Goal: Task Accomplishment & Management: Use online tool/utility

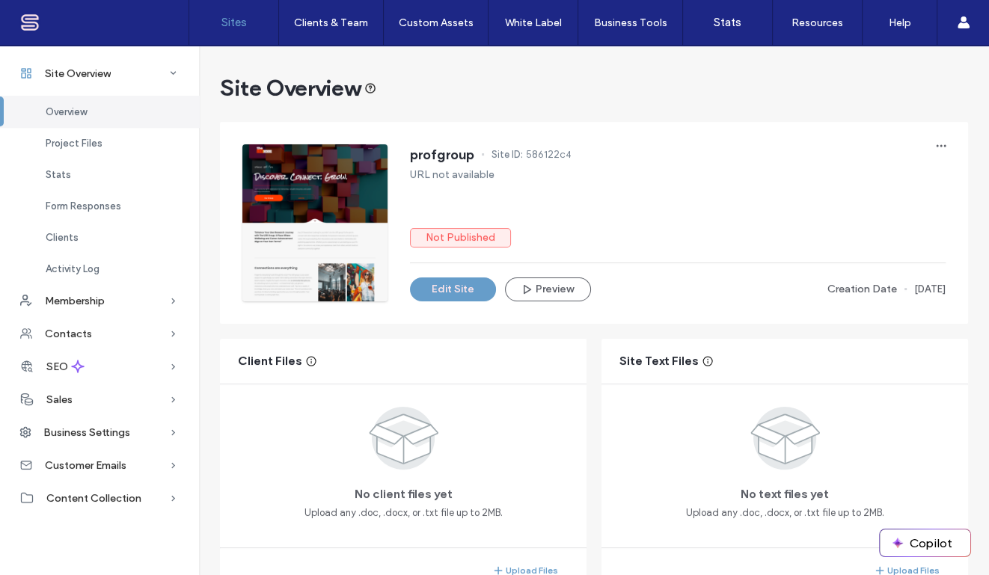
click at [232, 27] on label "Sites" at bounding box center [233, 22] width 25 height 13
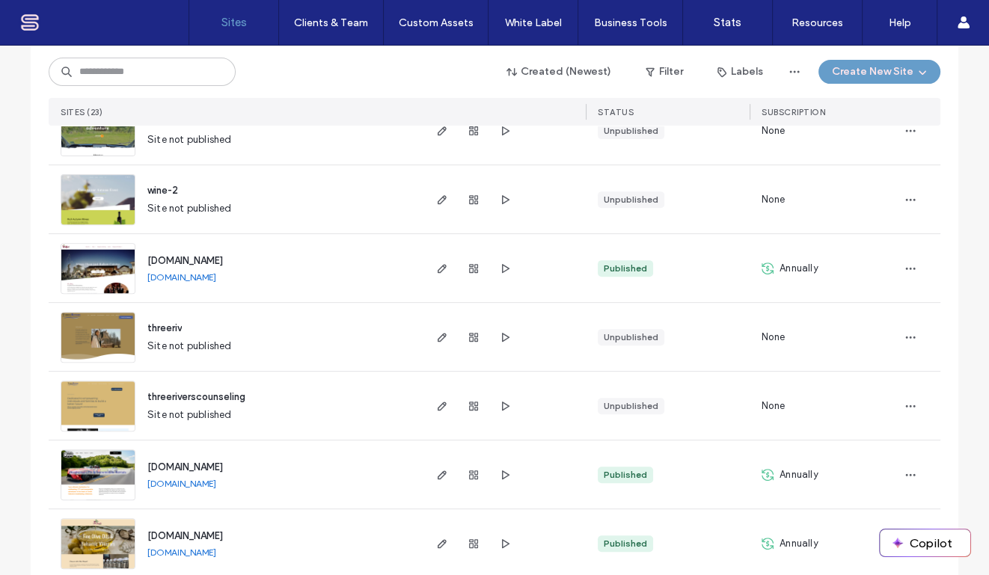
scroll to position [906, 0]
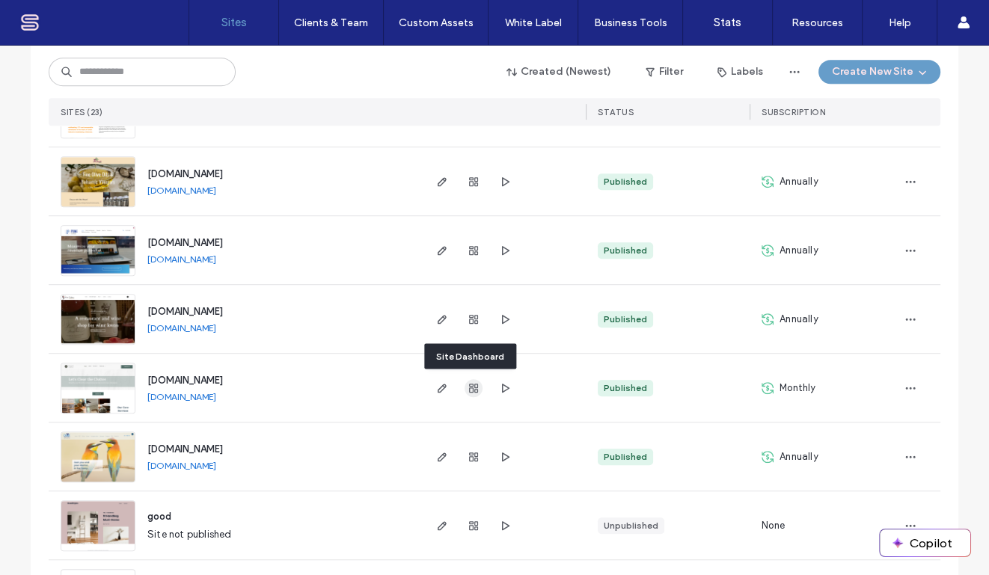
click at [469, 387] on use "button" at bounding box center [473, 388] width 9 height 9
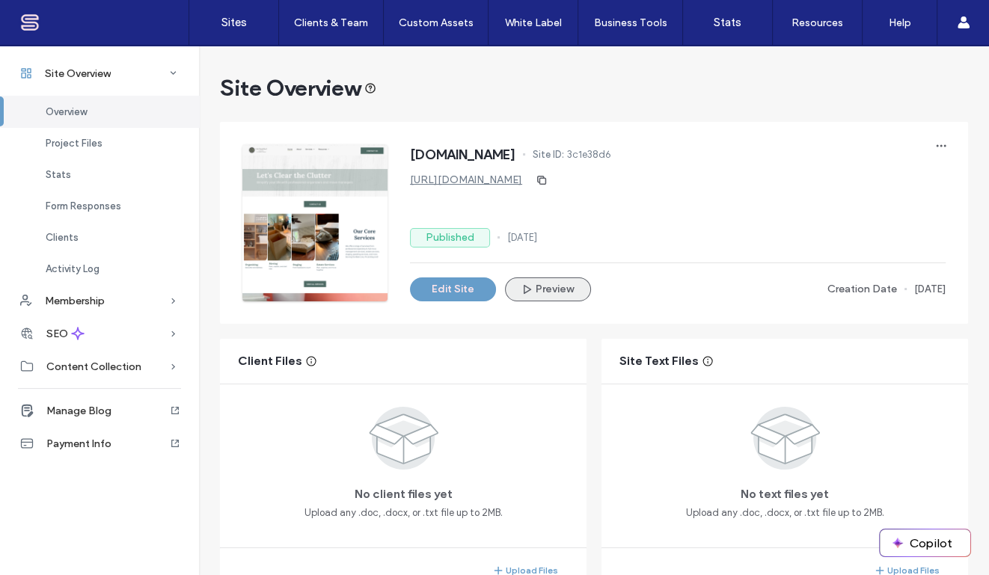
click at [538, 291] on button "Preview" at bounding box center [548, 289] width 86 height 24
click at [239, 16] on label "Sites" at bounding box center [233, 22] width 25 height 13
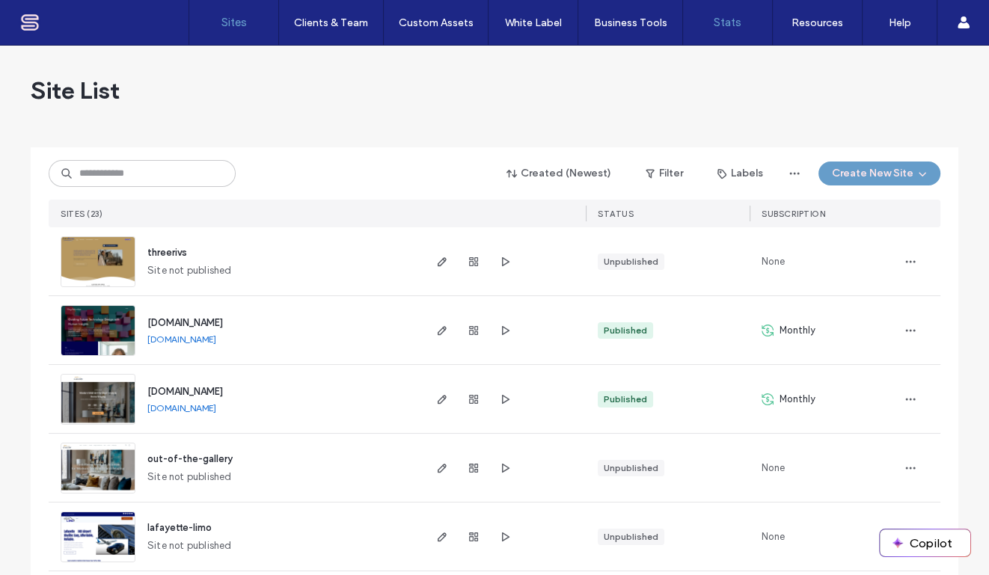
click at [732, 23] on label "Stats" at bounding box center [727, 22] width 28 height 13
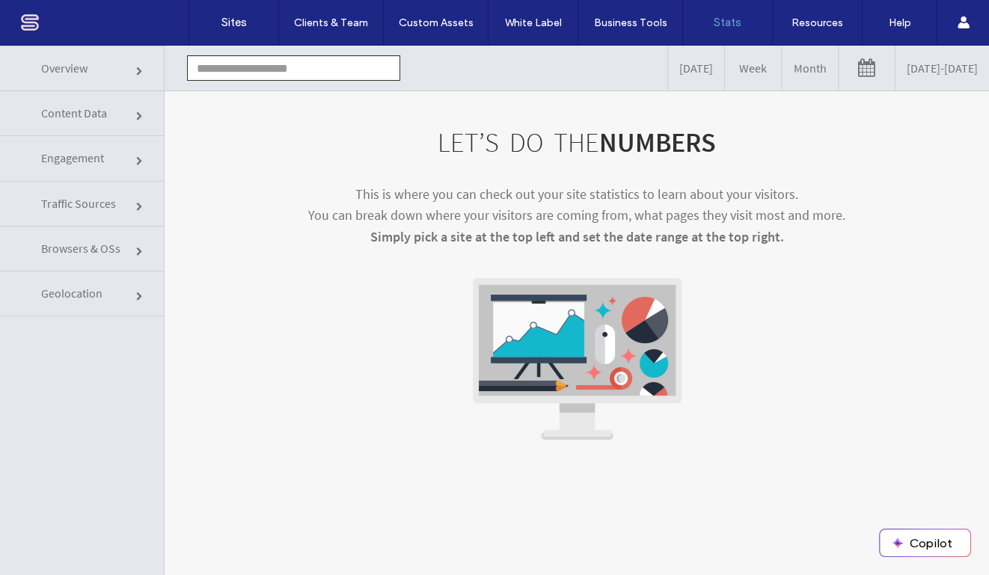
click at [120, 67] on link "Overview" at bounding box center [82, 69] width 164 height 46
click at [253, 67] on input "text" at bounding box center [293, 67] width 213 height 25
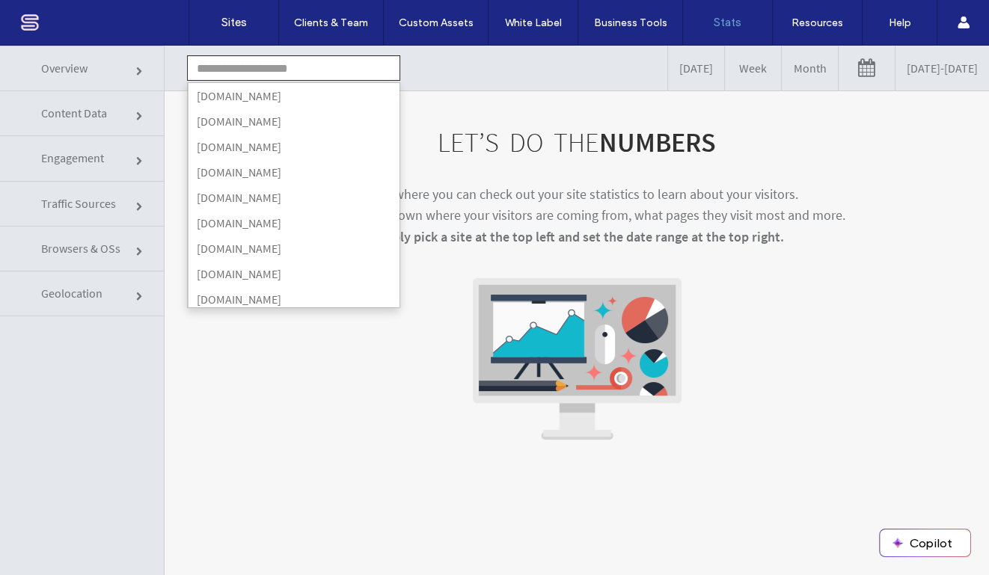
click at [253, 67] on input "text" at bounding box center [293, 67] width 213 height 25
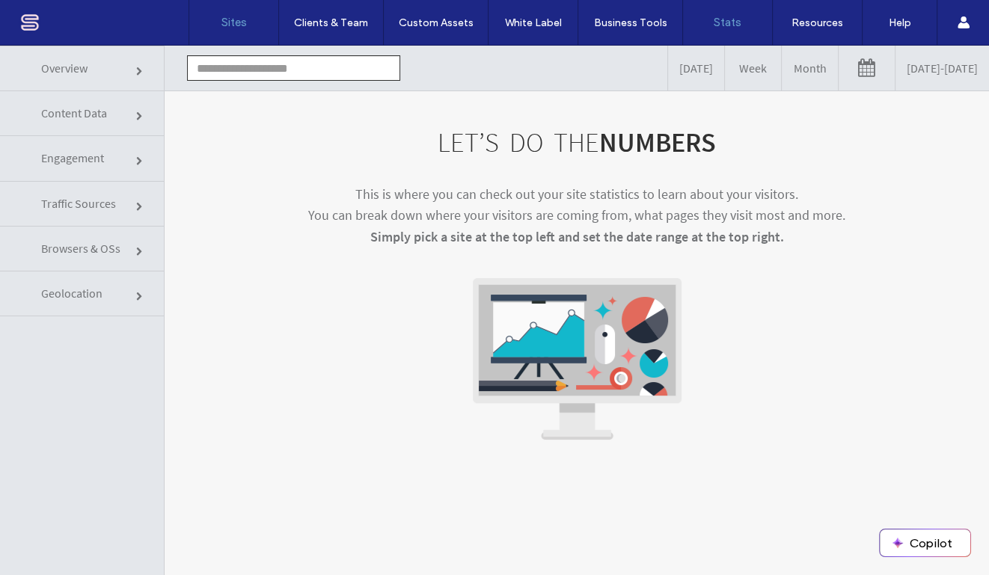
click at [232, 21] on label "Sites" at bounding box center [233, 22] width 25 height 13
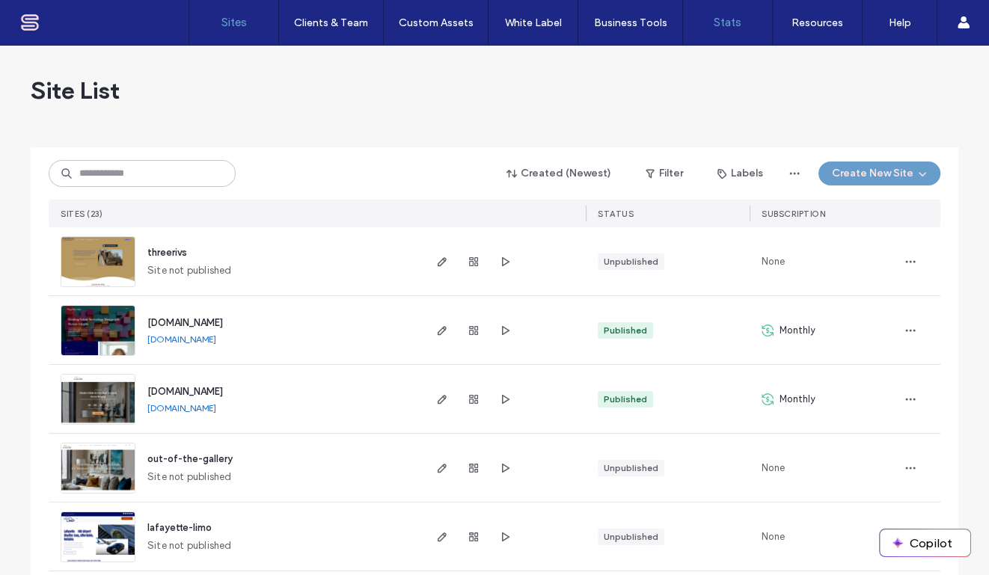
click at [731, 22] on label "Stats" at bounding box center [727, 22] width 28 height 13
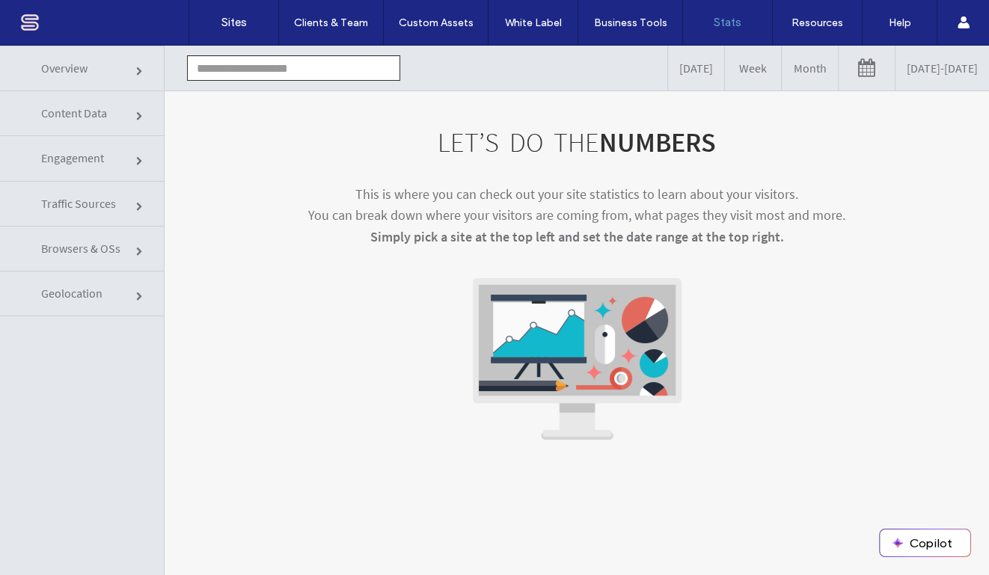
click at [194, 70] on input "text" at bounding box center [293, 67] width 213 height 25
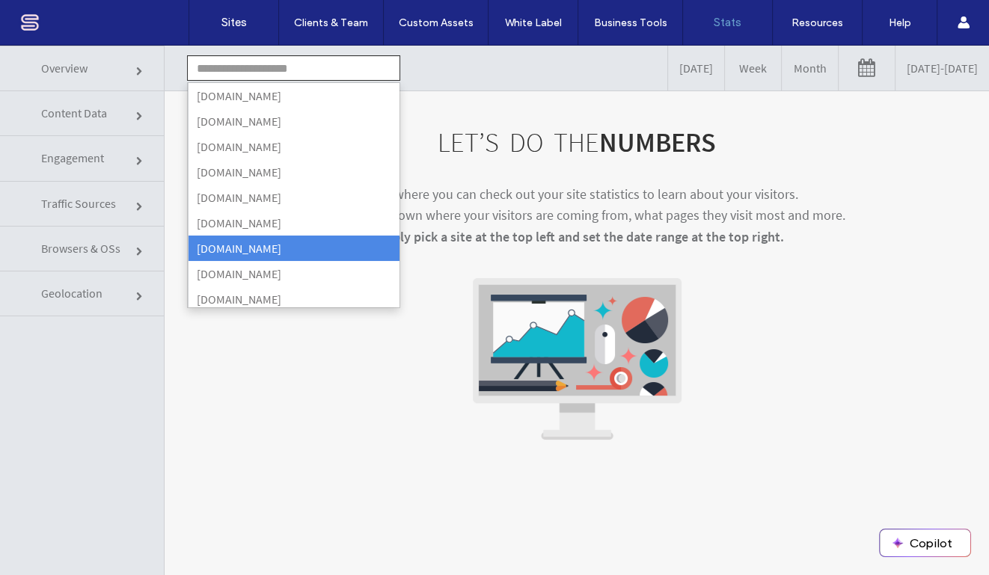
click at [288, 245] on li "[DOMAIN_NAME]" at bounding box center [294, 248] width 212 height 25
type input "**********"
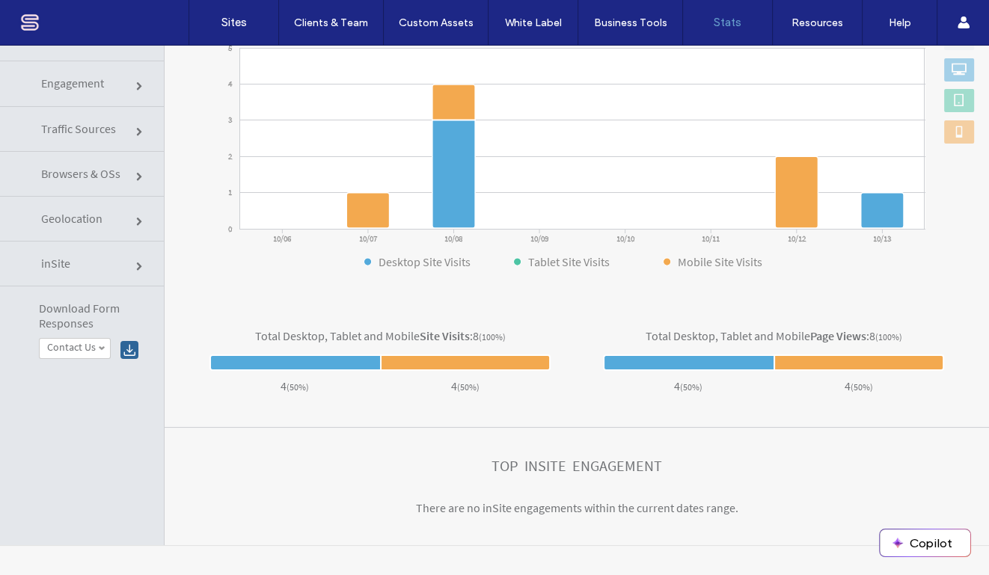
scroll to position [51, 0]
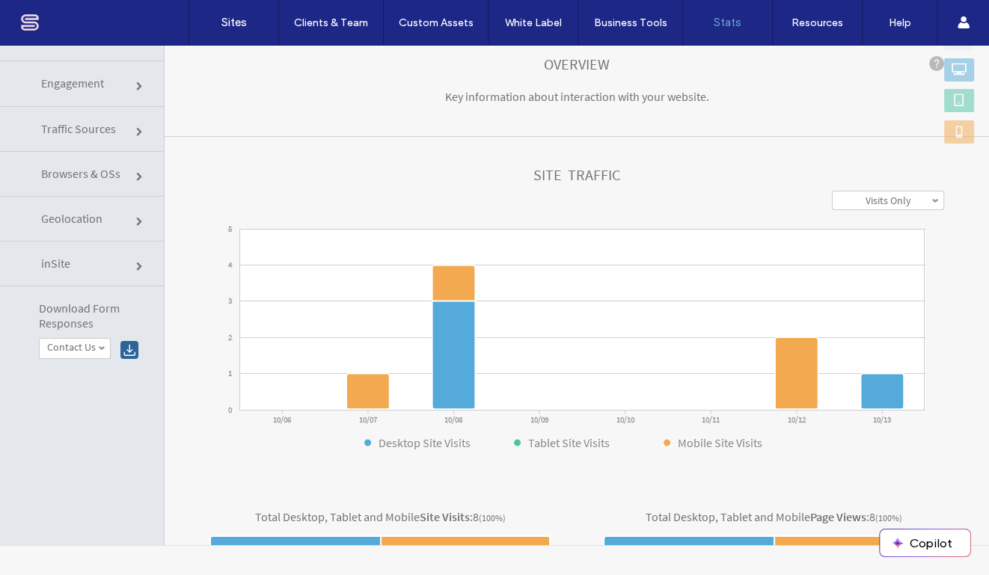
click at [905, 198] on link "Visits Only" at bounding box center [887, 200] width 111 height 18
click at [728, 186] on div "Site Traffic" at bounding box center [576, 179] width 734 height 24
click at [125, 129] on link "Traffic Sources" at bounding box center [82, 129] width 164 height 45
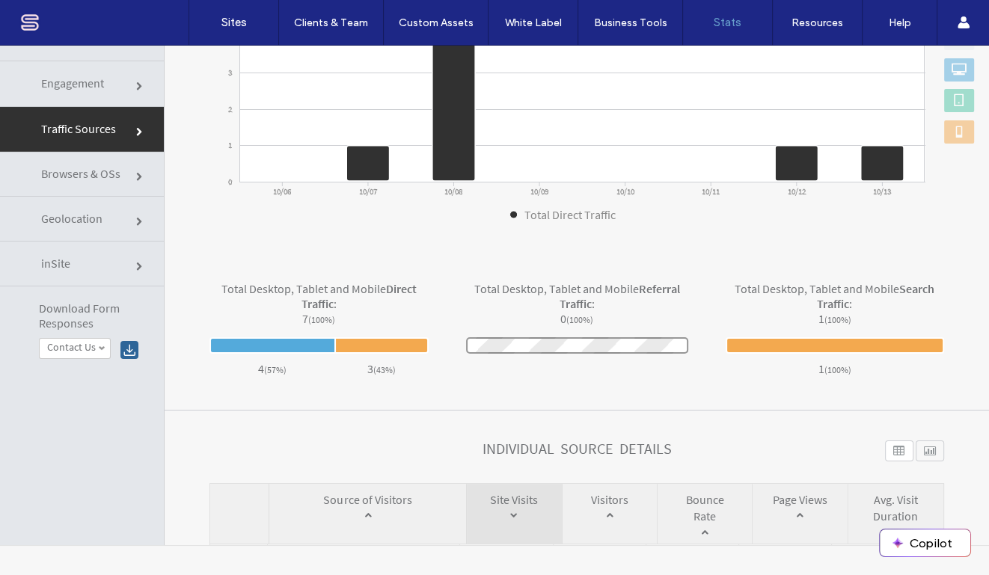
scroll to position [117, 0]
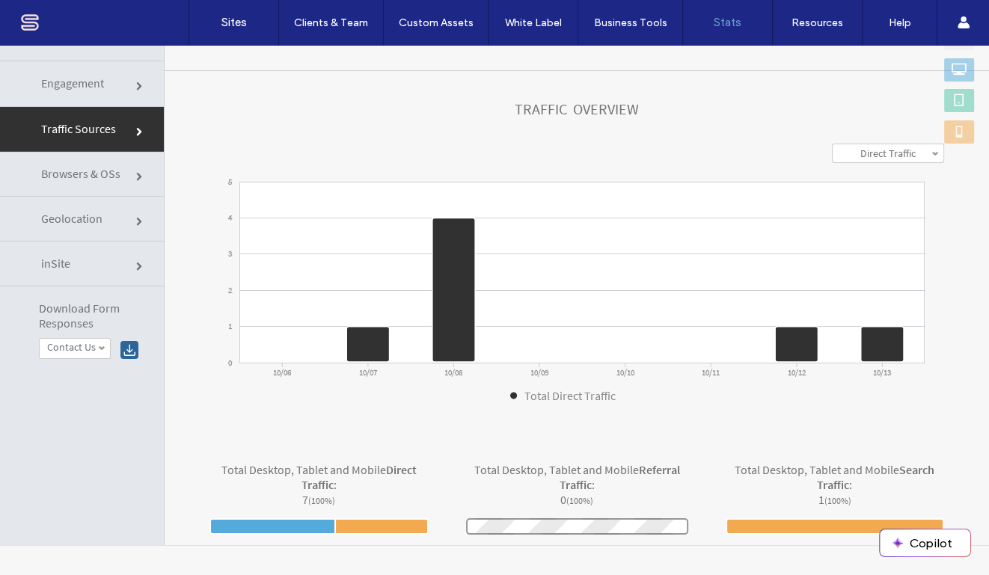
click at [903, 153] on link "Direct Traffic" at bounding box center [887, 153] width 111 height 18
click at [896, 187] on label "Referral Traffic" at bounding box center [888, 190] width 64 height 13
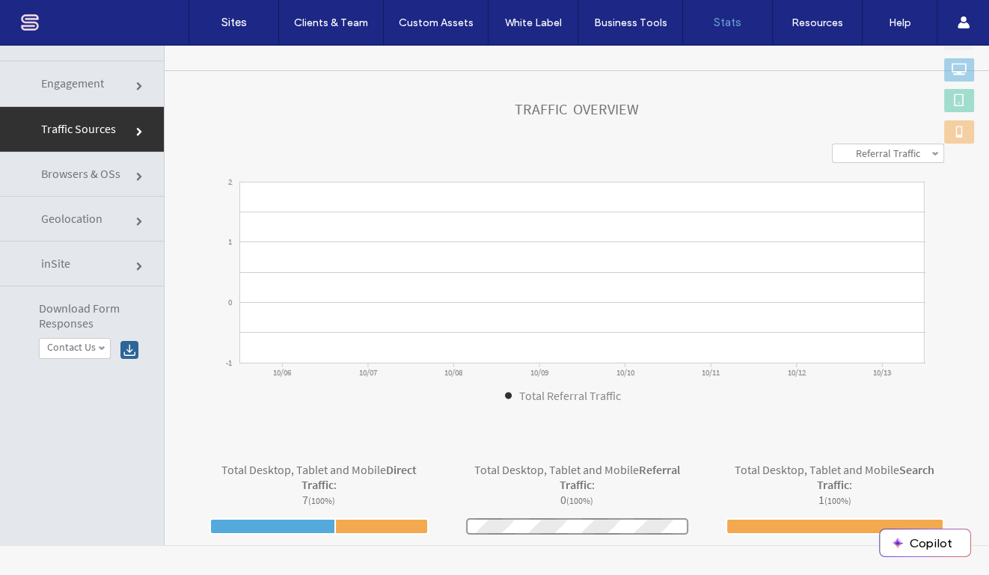
click at [908, 156] on link "Referral Traffic" at bounding box center [887, 153] width 111 height 18
click at [902, 171] on link "Direct Traffic" at bounding box center [887, 172] width 111 height 19
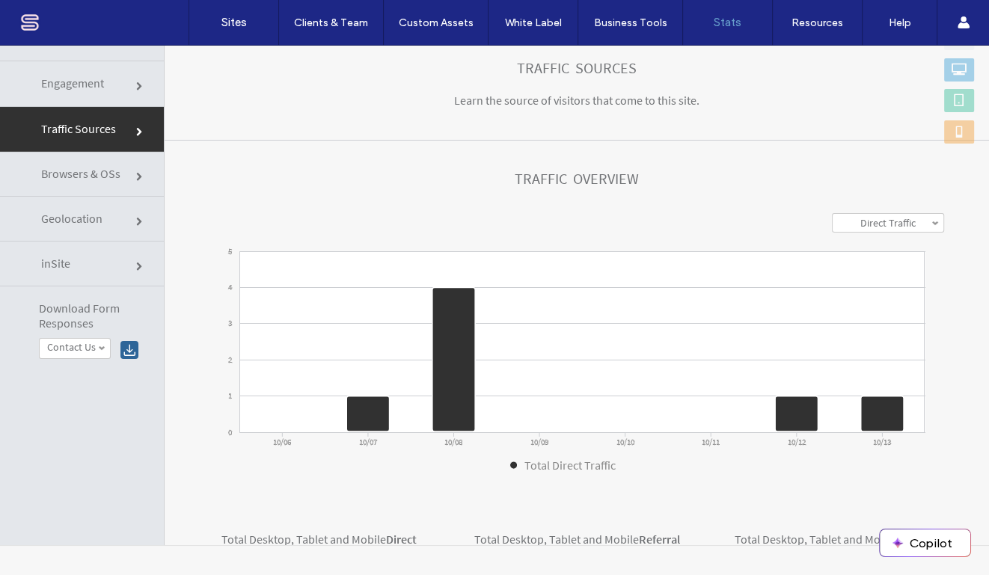
scroll to position [0, 0]
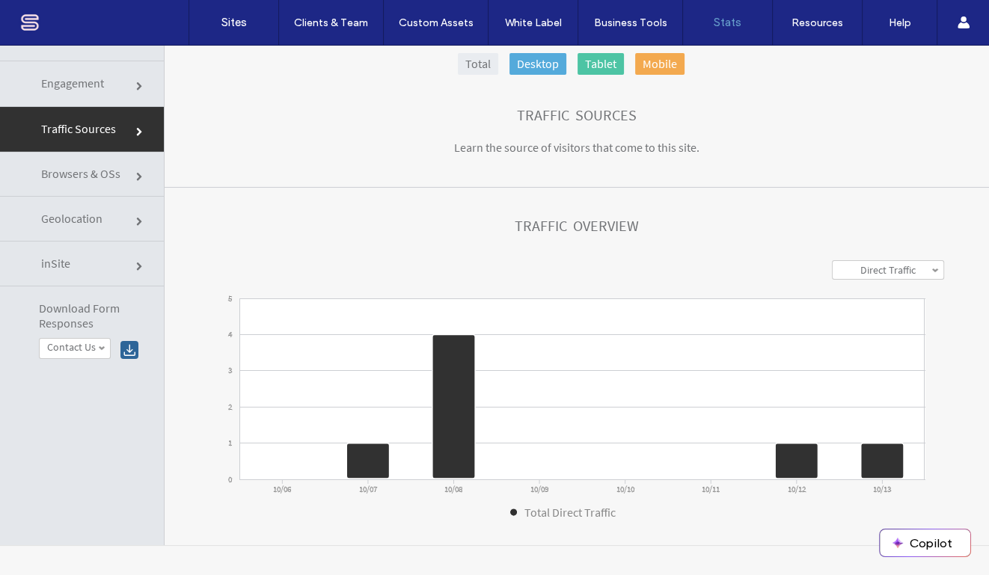
click at [105, 84] on link "Engagement" at bounding box center [82, 83] width 164 height 45
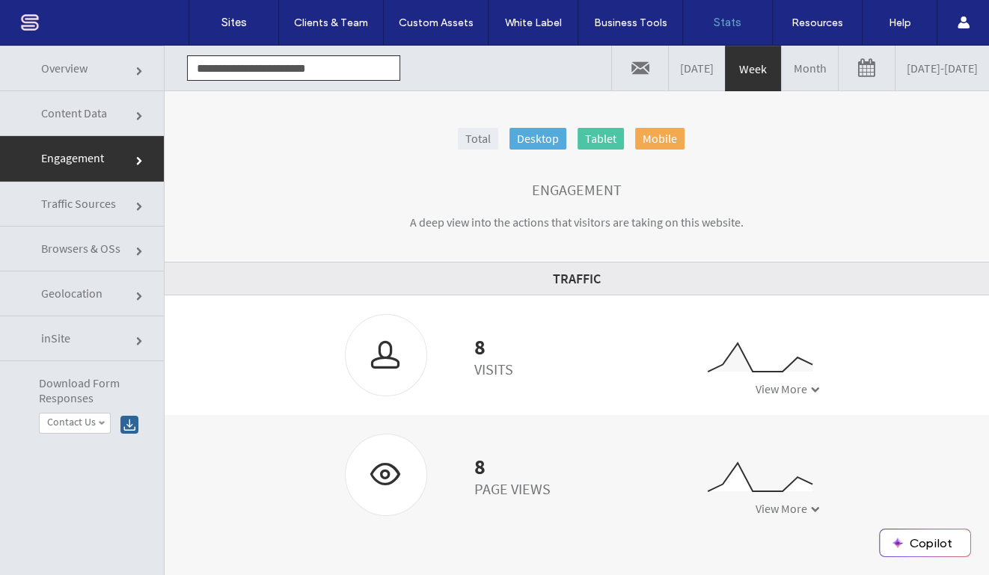
click at [127, 111] on link "Content Data" at bounding box center [82, 113] width 164 height 45
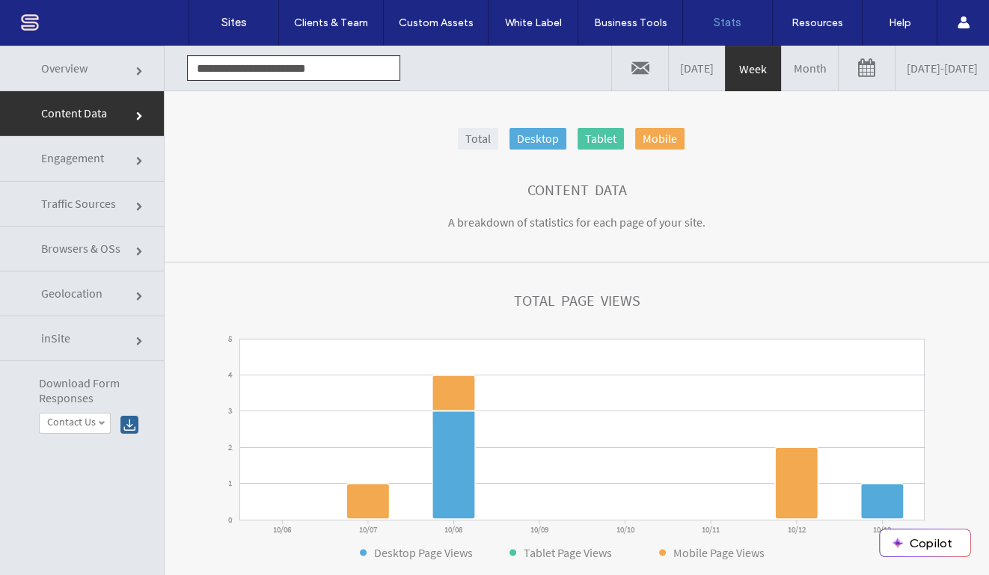
click at [88, 67] on link "Overview" at bounding box center [82, 69] width 164 height 46
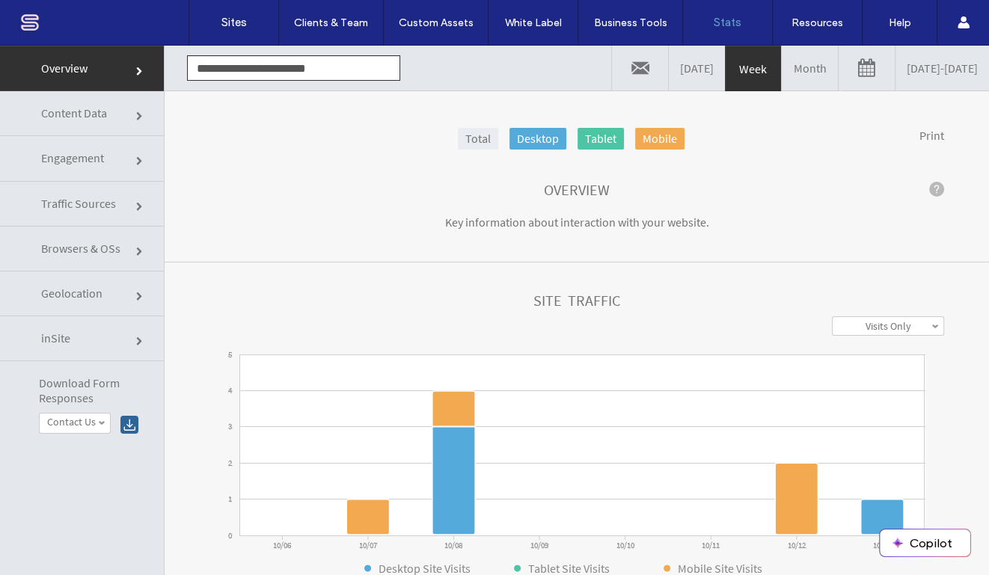
click at [240, 124] on div "Total Desktop Tablet Mobile Print Overview Key information about interaction wi…" at bounding box center [577, 354] width 824 height 529
click at [233, 28] on label "Sites" at bounding box center [233, 22] width 25 height 13
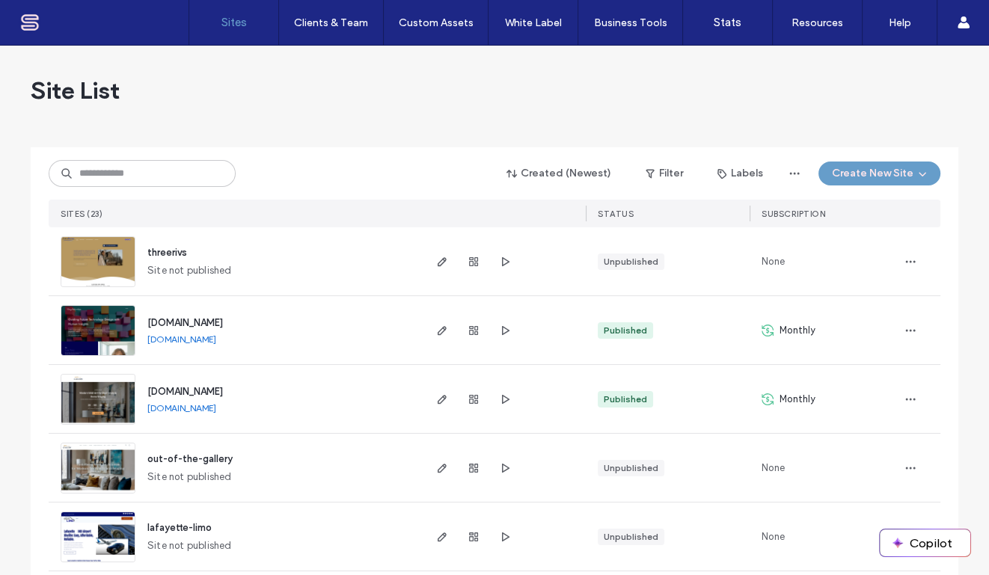
click at [580, 105] on div "Site List" at bounding box center [494, 91] width 927 height 90
click at [382, 120] on div "Site List" at bounding box center [494, 91] width 927 height 90
click at [508, 99] on div "Site List" at bounding box center [494, 91] width 927 height 90
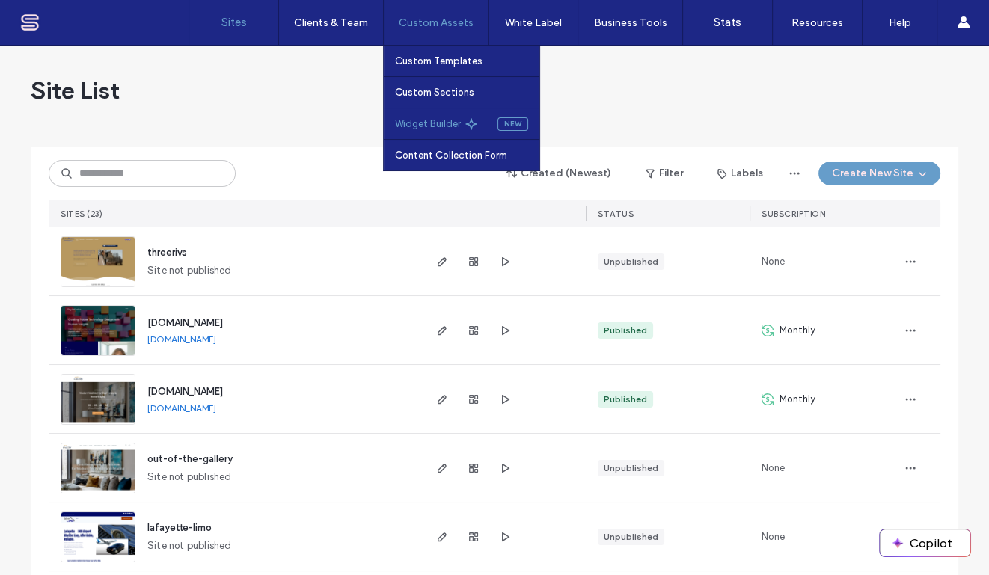
click at [444, 123] on label "Widget Builder" at bounding box center [428, 123] width 66 height 11
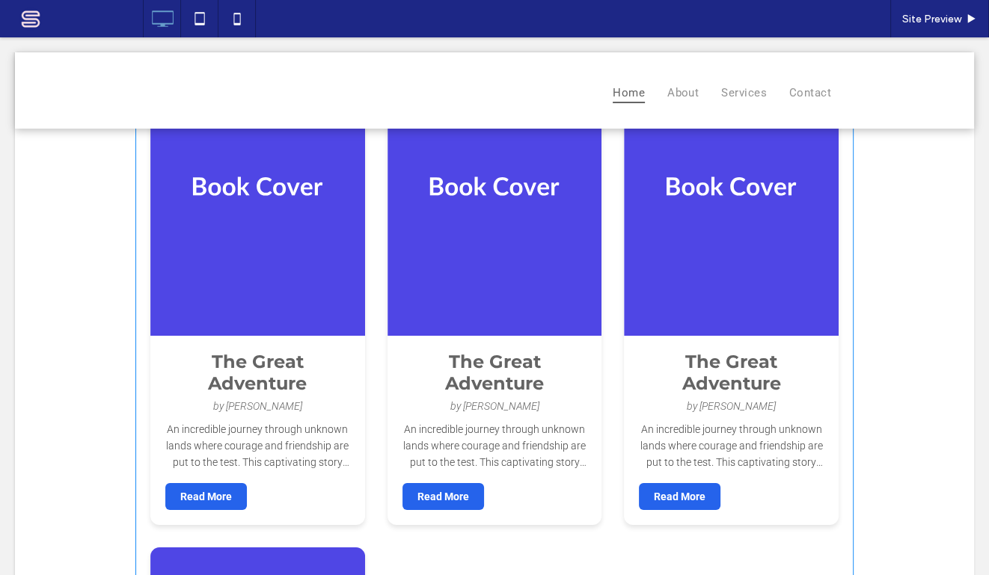
scroll to position [181, 0]
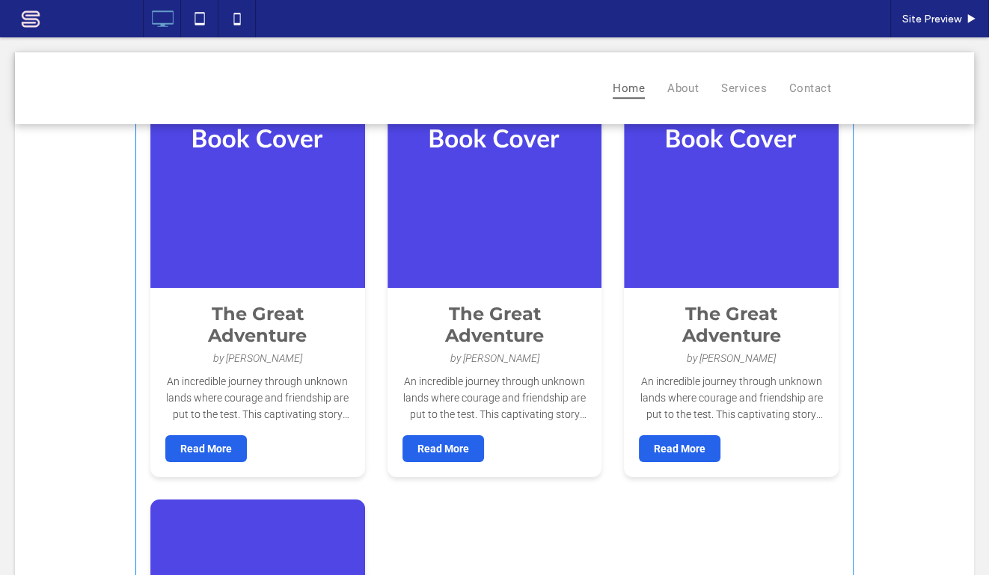
click at [215, 449] on span at bounding box center [494, 488] width 718 height 1059
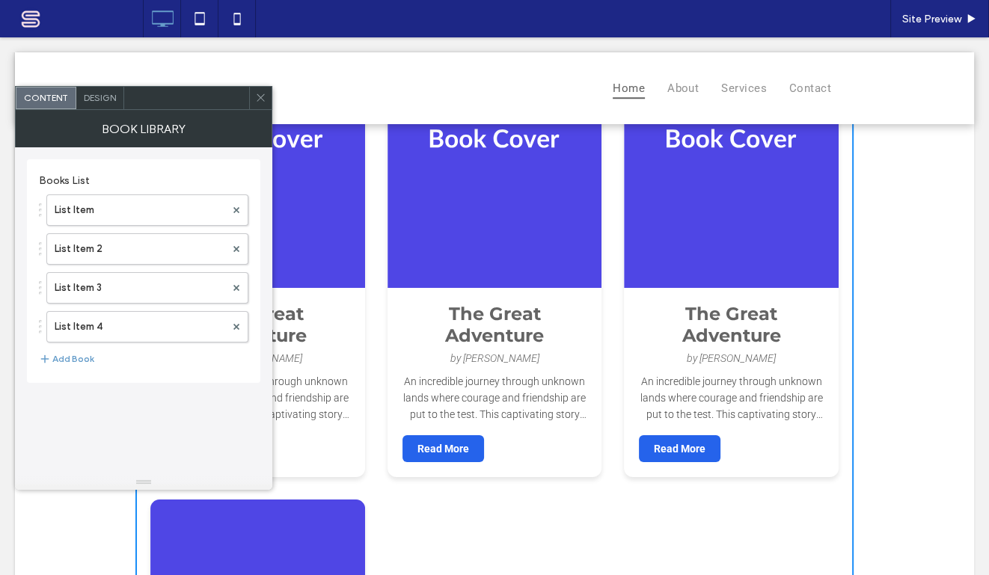
click at [108, 93] on span "Design" at bounding box center [100, 97] width 32 height 11
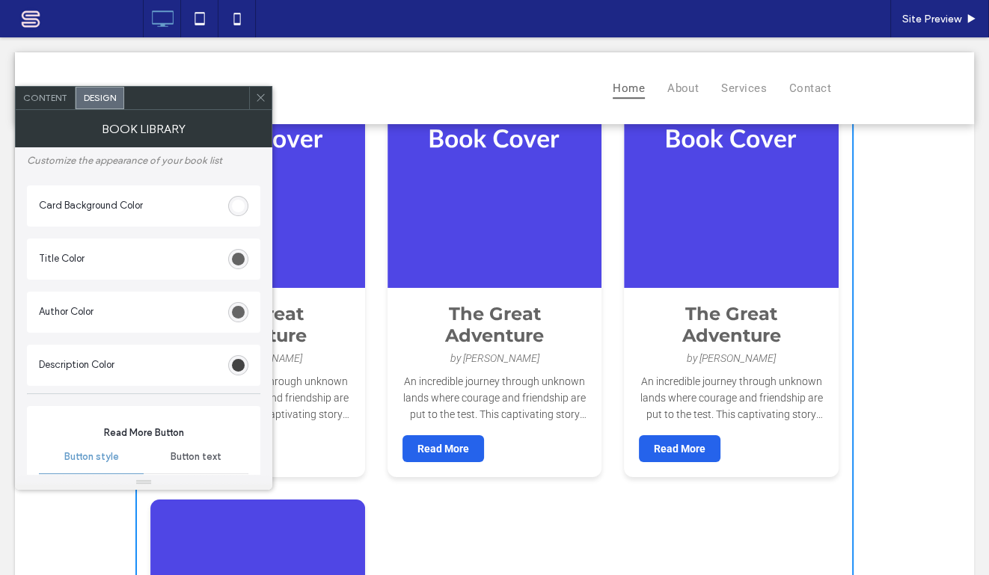
click at [43, 96] on span "Content" at bounding box center [45, 97] width 44 height 11
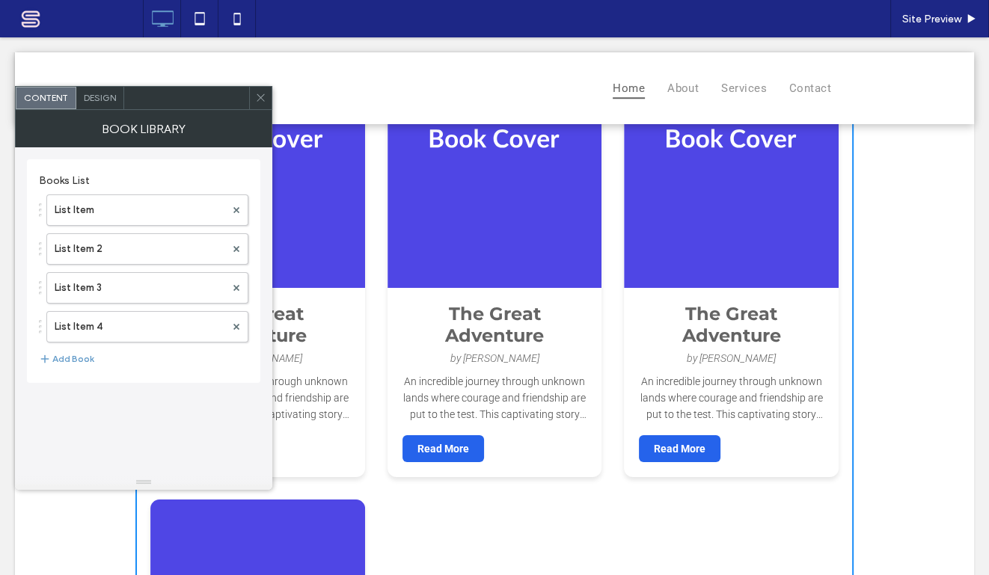
click at [262, 90] on span at bounding box center [260, 98] width 11 height 22
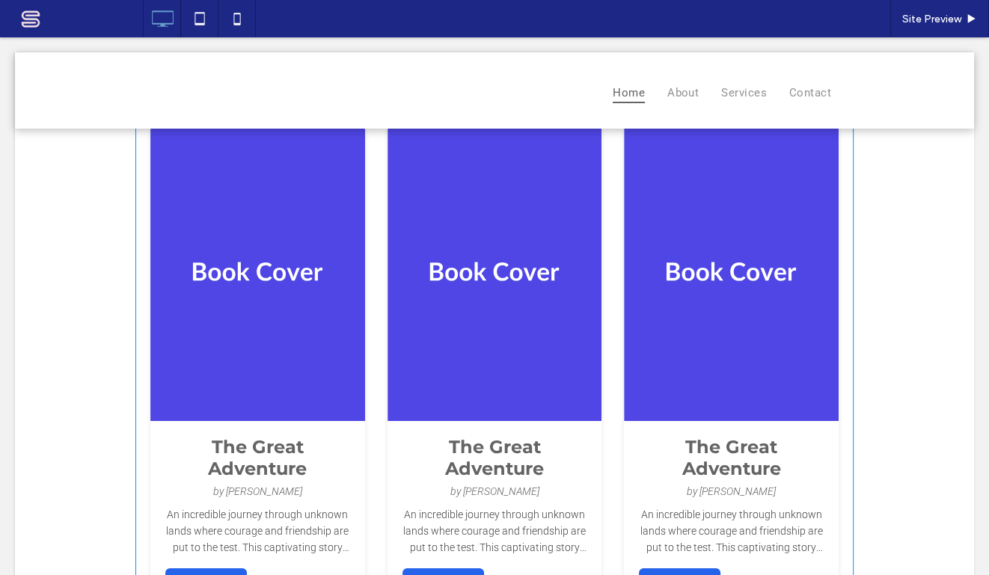
scroll to position [0, 0]
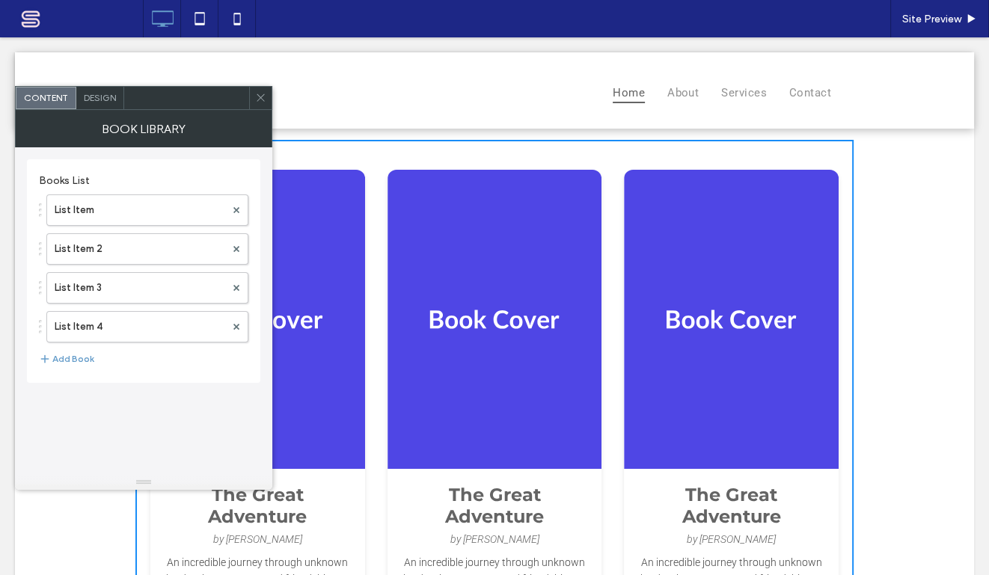
click at [105, 94] on span "Design" at bounding box center [100, 97] width 32 height 11
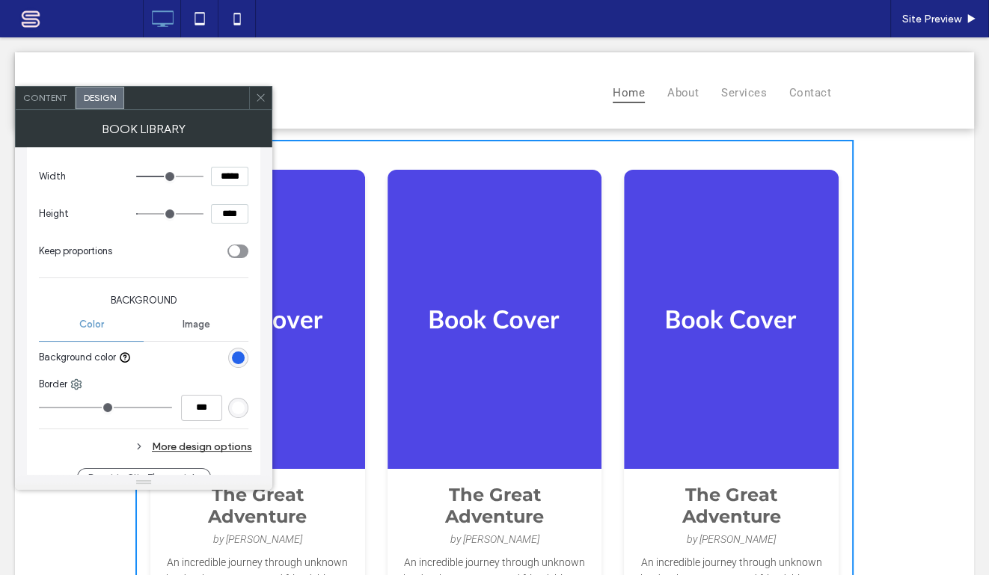
scroll to position [544, 0]
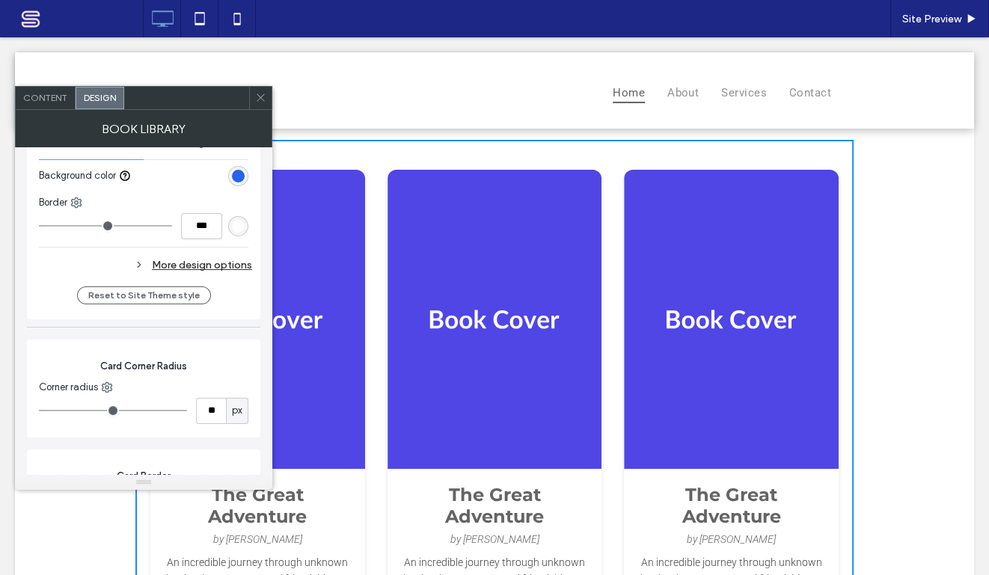
click at [234, 264] on div "More design options" at bounding box center [145, 265] width 213 height 20
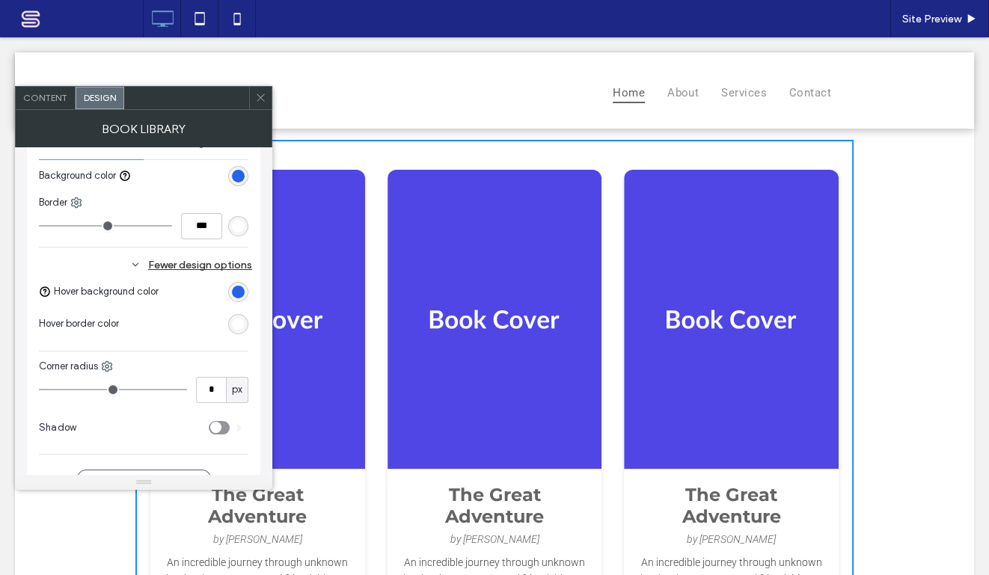
click at [143, 265] on div "Fewer design options" at bounding box center [145, 265] width 213 height 20
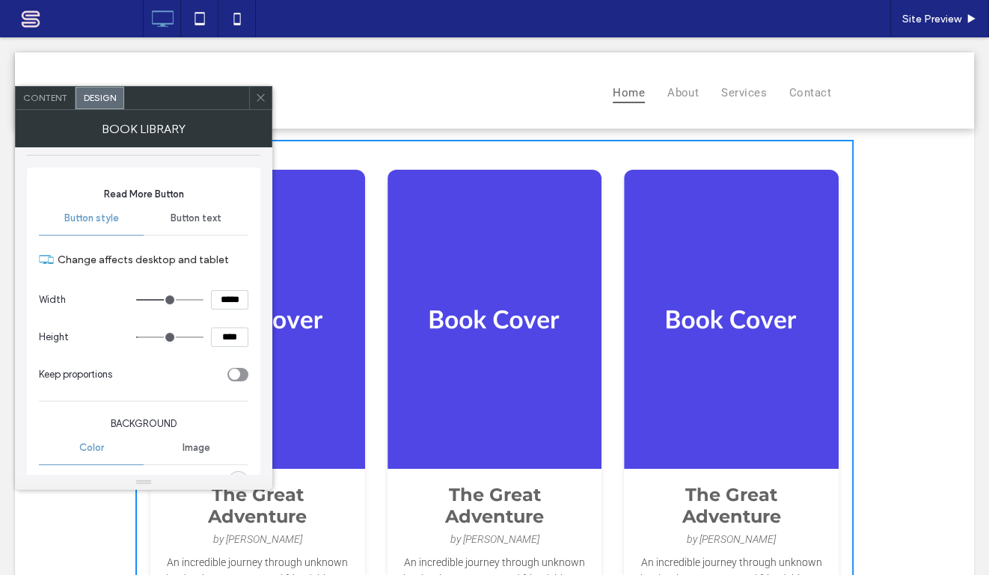
scroll to position [181, 0]
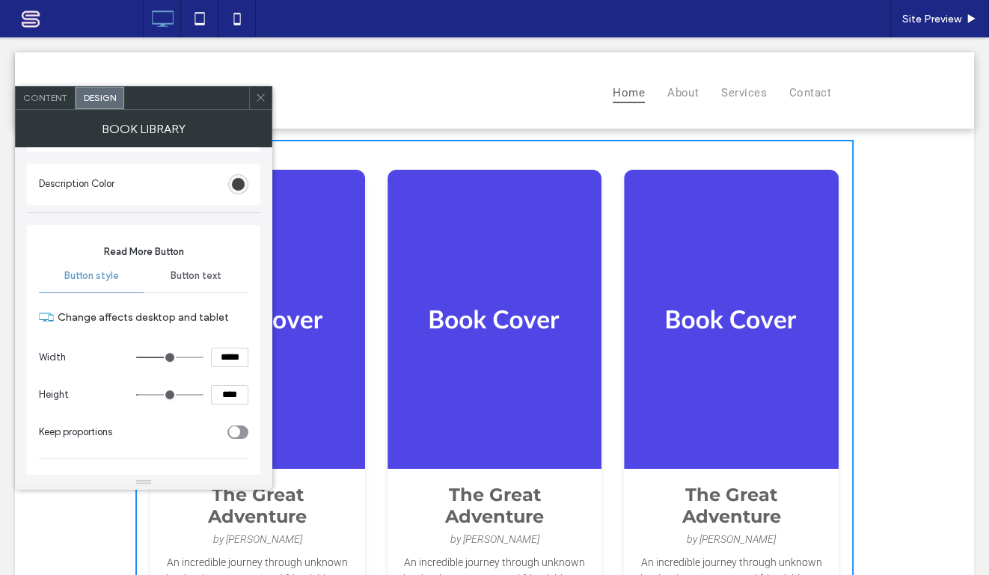
click at [43, 96] on span "Content" at bounding box center [45, 97] width 44 height 11
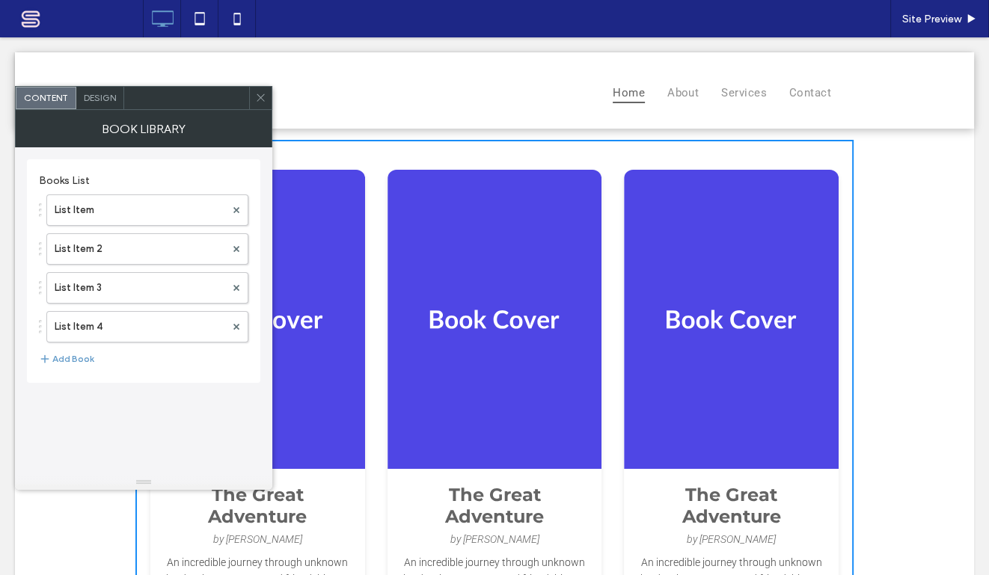
click at [260, 96] on icon at bounding box center [260, 97] width 11 height 11
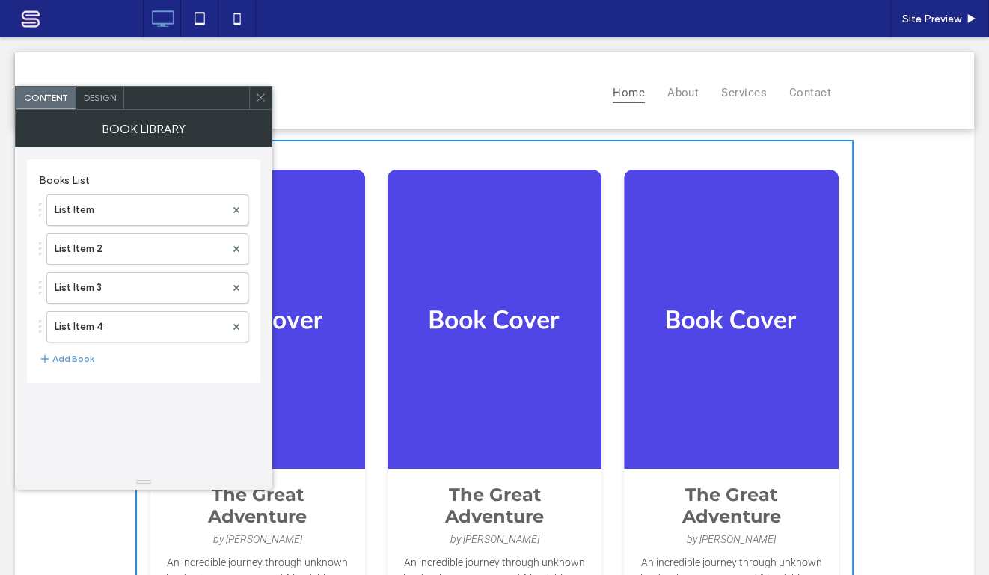
click at [259, 93] on icon at bounding box center [260, 97] width 11 height 11
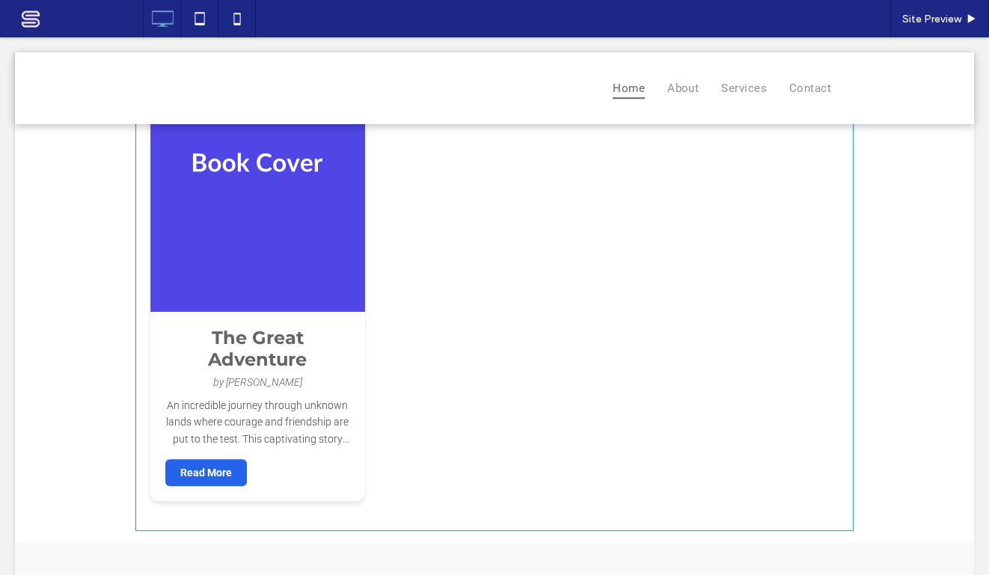
scroll to position [725, 0]
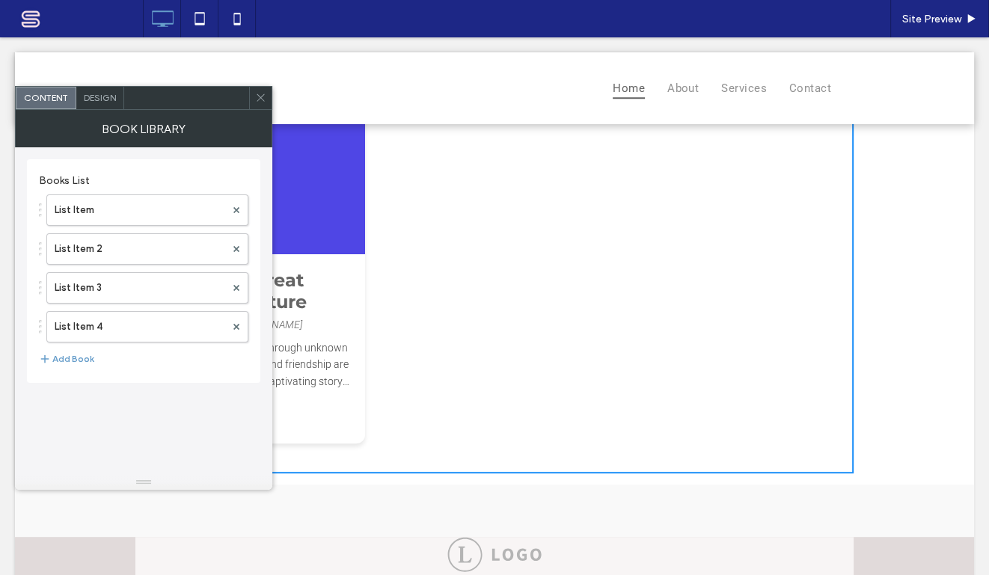
click at [262, 99] on icon at bounding box center [260, 97] width 11 height 11
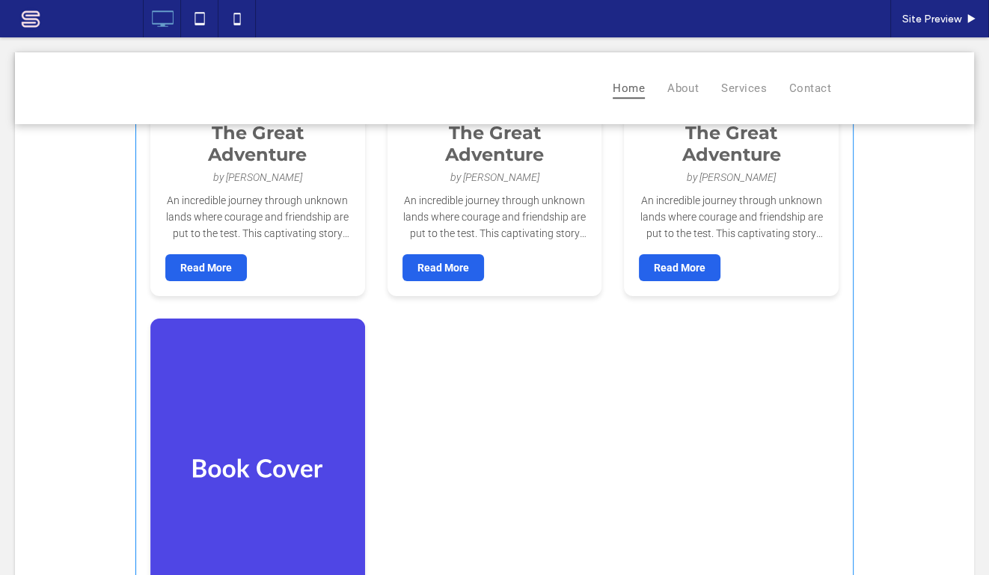
scroll to position [0, 0]
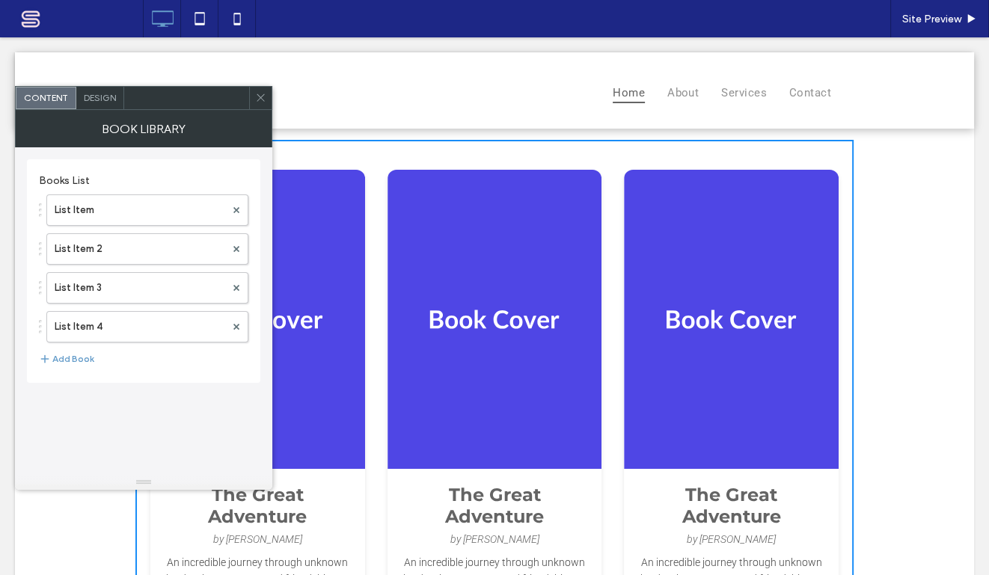
click at [261, 94] on icon at bounding box center [260, 97] width 11 height 11
